Goal: Check status: Check status

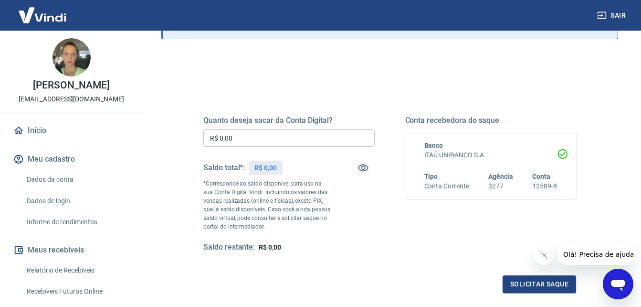
scroll to position [96, 0]
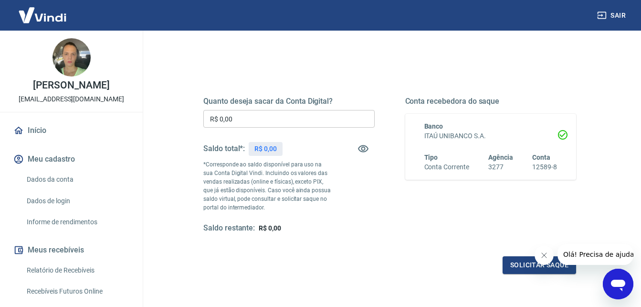
click at [542, 254] on icon "Fechar mensagem da empresa" at bounding box center [544, 255] width 8 height 8
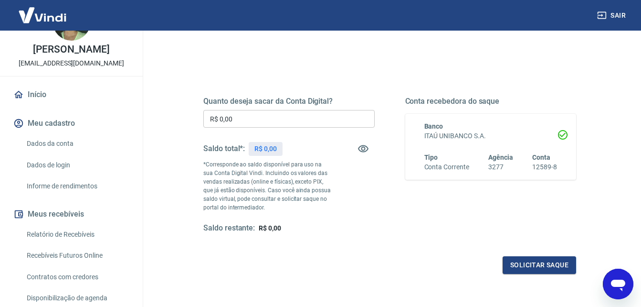
scroll to position [66, 0]
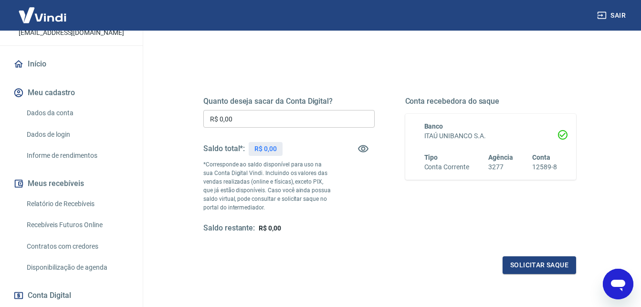
click at [32, 75] on link "Início" at bounding box center [71, 63] width 120 height 21
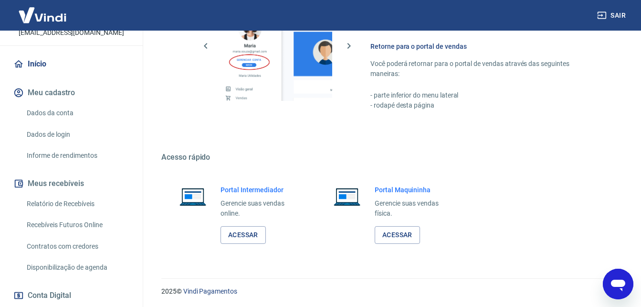
scroll to position [477, 0]
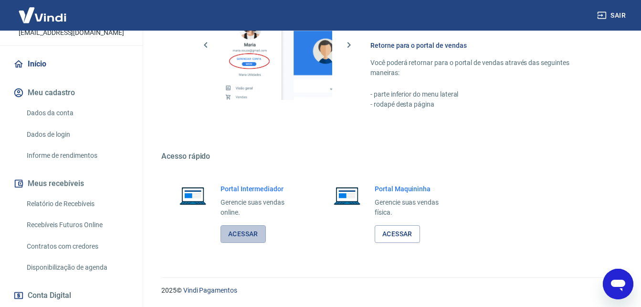
click at [241, 237] on link "Acessar" at bounding box center [243, 234] width 45 height 18
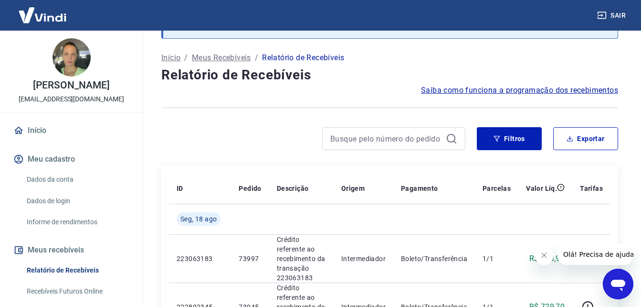
scroll to position [48, 0]
click at [525, 132] on button "Filtros" at bounding box center [509, 139] width 65 height 23
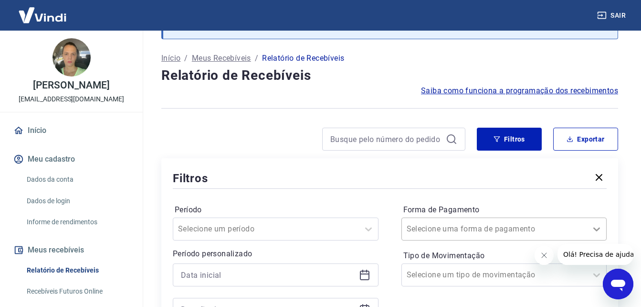
scroll to position [100, 0]
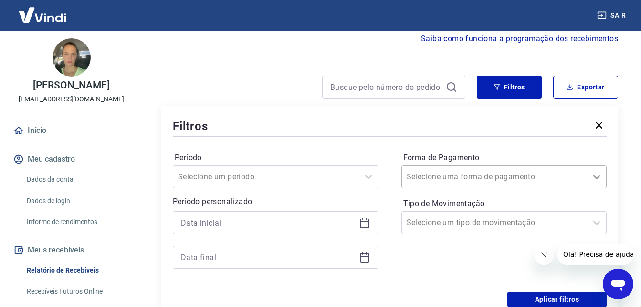
click at [596, 188] on div "Selecione uma forma de pagamento" at bounding box center [505, 176] width 206 height 23
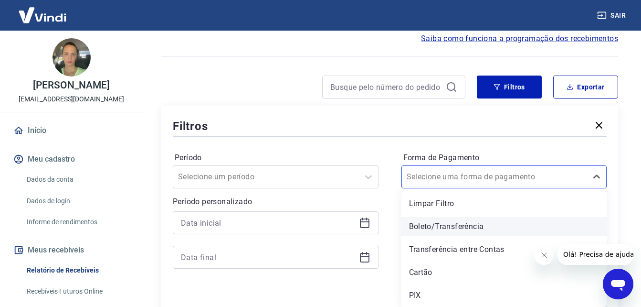
click at [437, 226] on div "Boleto/Transferência" at bounding box center [505, 226] width 206 height 19
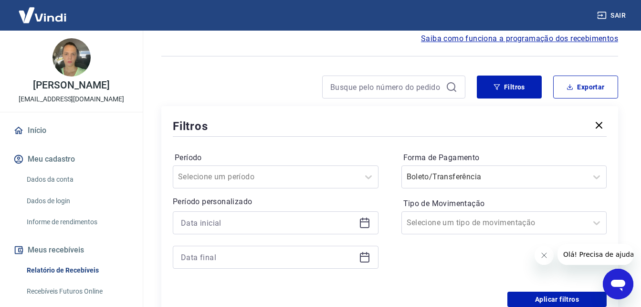
click at [543, 258] on icon "Fechar mensagem da empresa" at bounding box center [544, 255] width 8 height 8
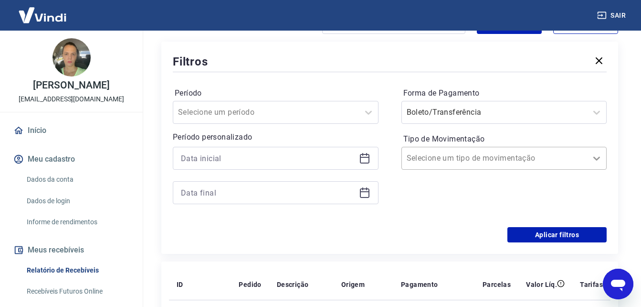
scroll to position [195, 0]
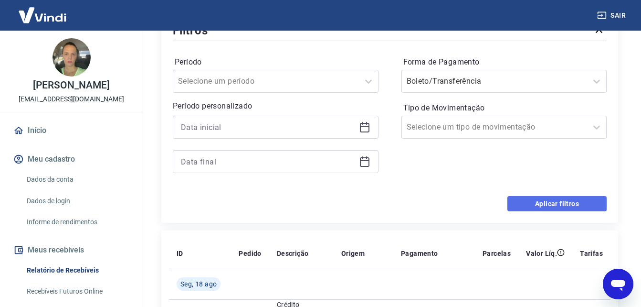
click at [551, 202] on button "Aplicar filtros" at bounding box center [557, 203] width 99 height 15
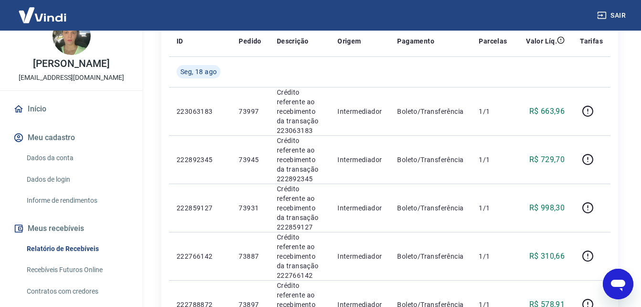
scroll to position [21, 0]
click at [42, 120] on link "Início" at bounding box center [71, 109] width 120 height 21
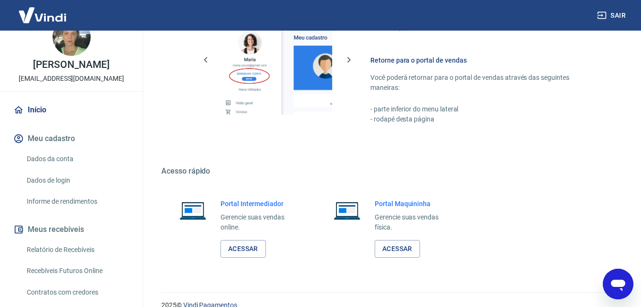
scroll to position [477, 0]
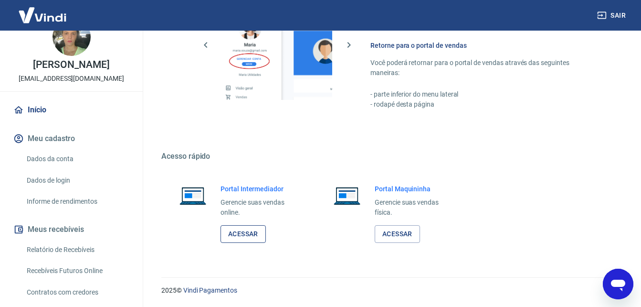
click at [252, 235] on link "Acessar" at bounding box center [243, 234] width 45 height 18
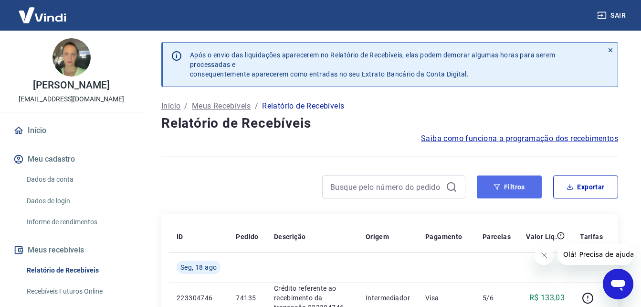
click at [509, 184] on button "Filtros" at bounding box center [509, 186] width 65 height 23
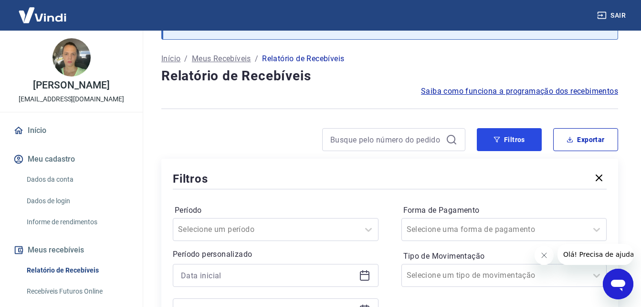
scroll to position [48, 0]
click at [543, 254] on icon "Fechar mensagem da empresa" at bounding box center [544, 255] width 5 height 5
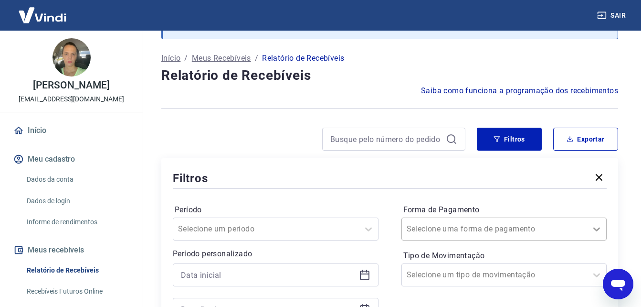
scroll to position [100, 0]
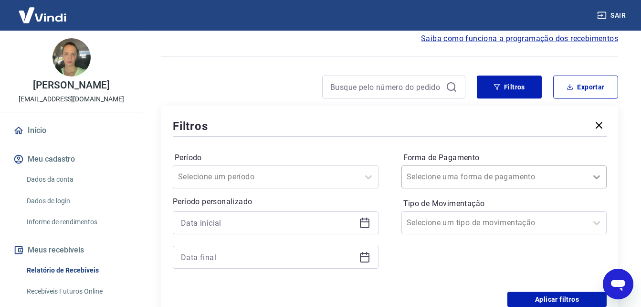
click at [595, 188] on div "Selecione uma forma de pagamento" at bounding box center [505, 176] width 206 height 23
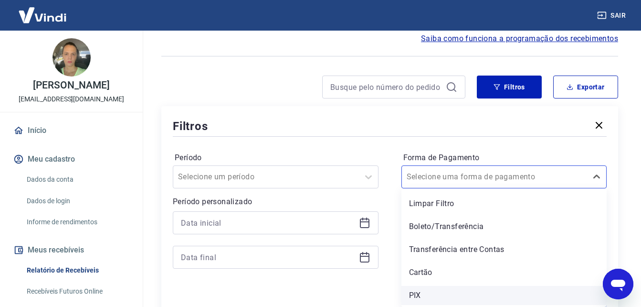
click at [410, 294] on div "PIX" at bounding box center [505, 295] width 206 height 19
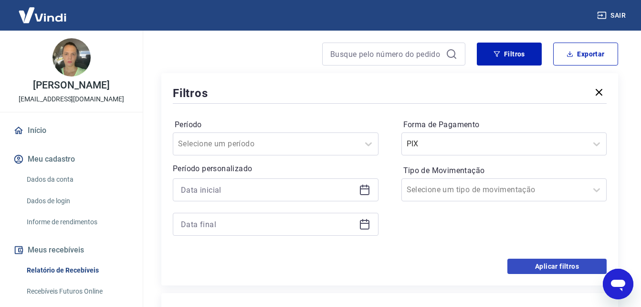
scroll to position [148, 0]
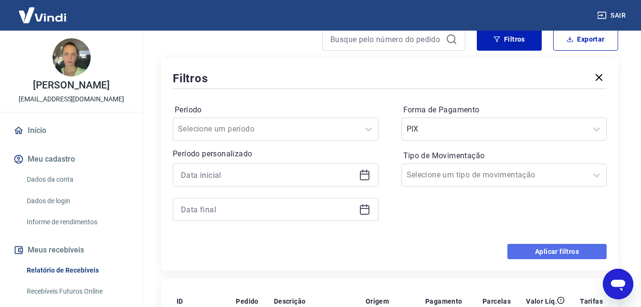
click at [558, 252] on button "Aplicar filtros" at bounding box center [557, 251] width 99 height 15
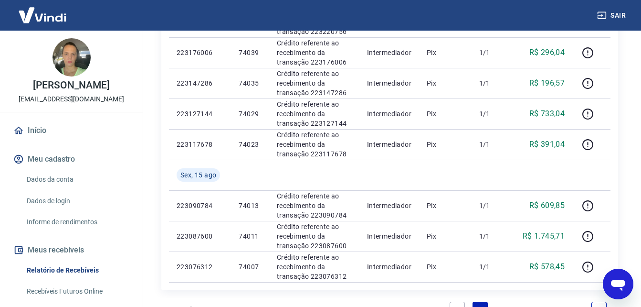
scroll to position [721, 0]
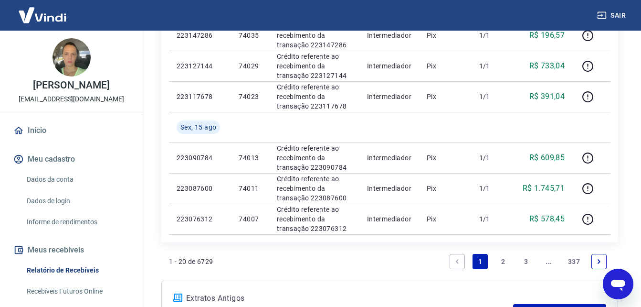
click at [504, 263] on link "2" at bounding box center [503, 261] width 15 height 15
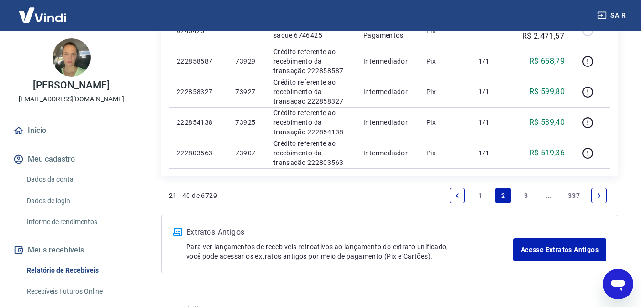
scroll to position [760, 0]
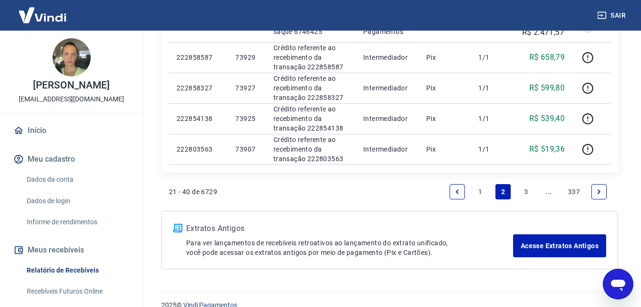
drag, startPoint x: 644, startPoint y: 120, endPoint x: 13, endPoint y: 12, distance: 640.0
click at [480, 192] on link "1" at bounding box center [480, 191] width 15 height 15
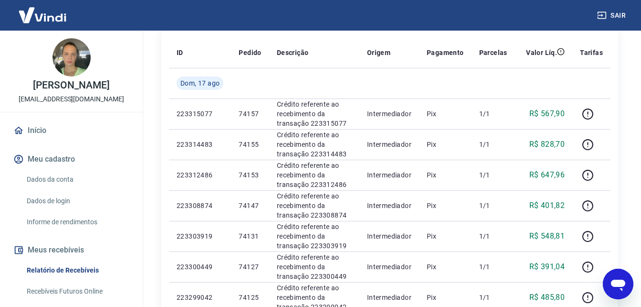
scroll to position [170, 0]
